Goal: Communication & Community: Answer question/provide support

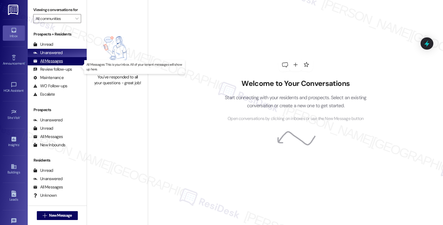
click at [50, 64] on div "All Messages" at bounding box center [48, 61] width 30 height 6
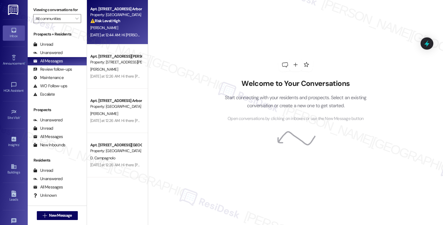
click at [115, 29] on div "[PERSON_NAME]" at bounding box center [116, 27] width 52 height 7
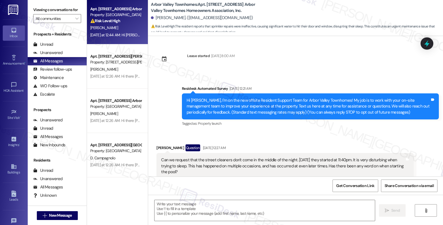
scroll to position [2179, 0]
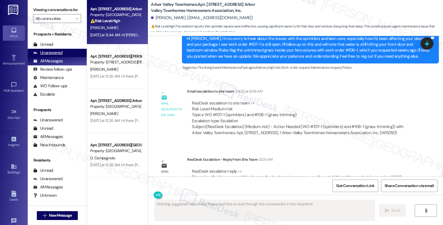
click at [57, 56] on div "Unanswered" at bounding box center [47, 53] width 29 height 6
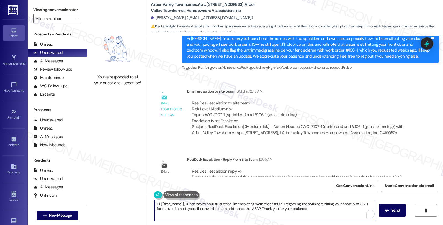
drag, startPoint x: 181, startPoint y: 204, endPoint x: 330, endPoint y: 222, distance: 149.9
click at [330, 222] on div "Hi {{first_name}}, I understand your frustration. I'm escalating work order #10…" at bounding box center [295, 216] width 295 height 42
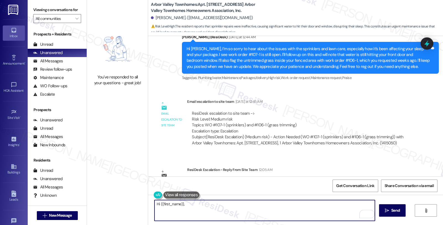
scroll to position [2148, 0]
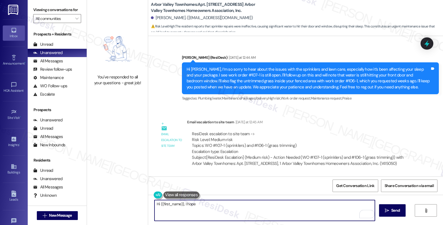
click at [155, 204] on textarea "Hi {{first_name}}, I hope" at bounding box center [265, 210] width 220 height 21
drag, startPoint x: 194, startPoint y: 202, endPoint x: 231, endPoint y: 203, distance: 36.6
click at [231, 203] on textarea "Good day, {{first_name}}, I hope" at bounding box center [265, 210] width 220 height 21
paste textarea "have passed this along to the landscaping company and have told them this needs…"
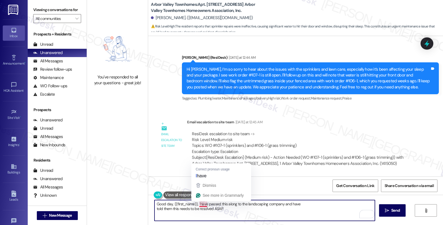
click at [195, 204] on textarea "Good day, {{first_name}}, have passed this along to the landscaping company and…" at bounding box center [265, 210] width 220 height 21
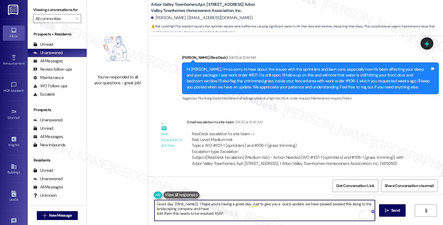
click at [328, 204] on textarea "Good day, {{first_name}}, I hope you're having a great day. Just to give you a …" at bounding box center [265, 210] width 220 height 21
click at [358, 205] on textarea "Good day, {{first_name}}, I hope you're having a great day. Just to give you a …" at bounding box center [265, 210] width 220 height 21
click at [214, 210] on textarea "Good day, {{first_name}}, I hope you're having a great day. Just to give you a …" at bounding box center [265, 210] width 220 height 21
click at [279, 209] on textarea "Good day, {{first_name}}, I hope you're having a great day. Just to give you a …" at bounding box center [265, 210] width 220 height 21
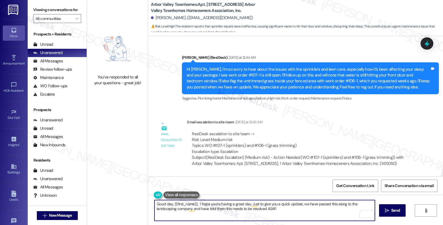
click at [275, 210] on textarea "Good day, {{first_name}}, I hope you're having a great day. Just to give you a …" at bounding box center [265, 210] width 220 height 21
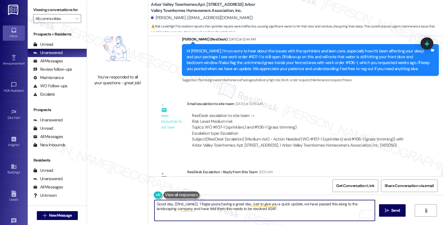
scroll to position [2179, 0]
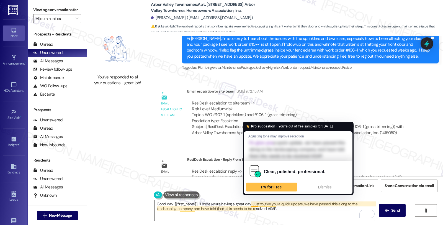
click at [240, 217] on textarea "Good day, {{first_name}}, I hope you're having a great day. Just to give you a …" at bounding box center [265, 210] width 220 height 21
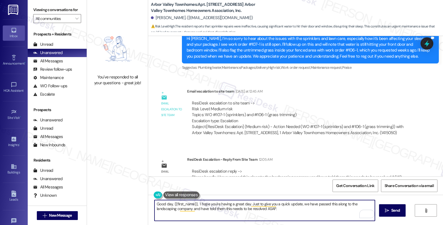
click at [279, 214] on textarea "Good day, {{first_name}}, I hope you're having a great day. Just to give you a …" at bounding box center [265, 210] width 220 height 21
paste textarea "Should you have other concerns, please do not hesitate to let me know. Have a f…"
type textarea "Good day, {{first_name}}, I hope you're having a great day. Just to give you a …"
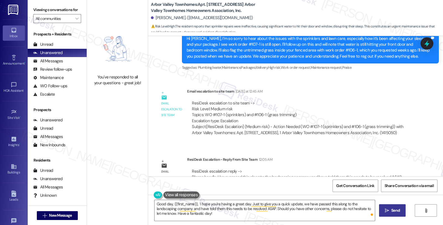
click at [390, 207] on span "Send" at bounding box center [395, 210] width 11 height 6
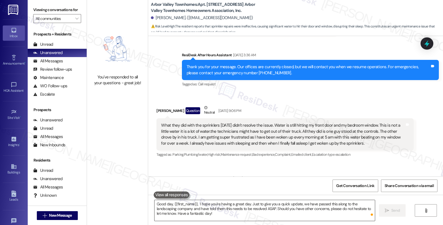
scroll to position [1943, 0]
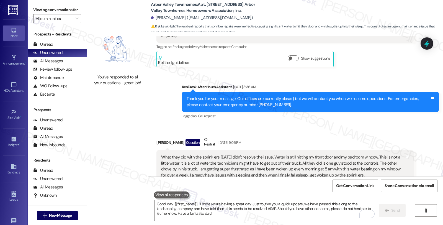
click at [361, 154] on div "What they did with the sprinklers [DATE] didn't resolve the issue. Water is sti…" at bounding box center [282, 166] width 243 height 24
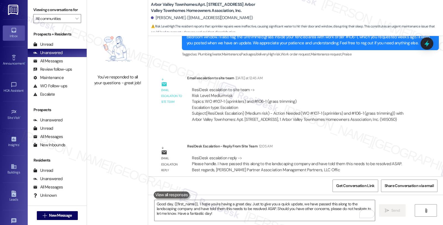
scroll to position [2223, 0]
